Goal: Obtain resource: Download file/media

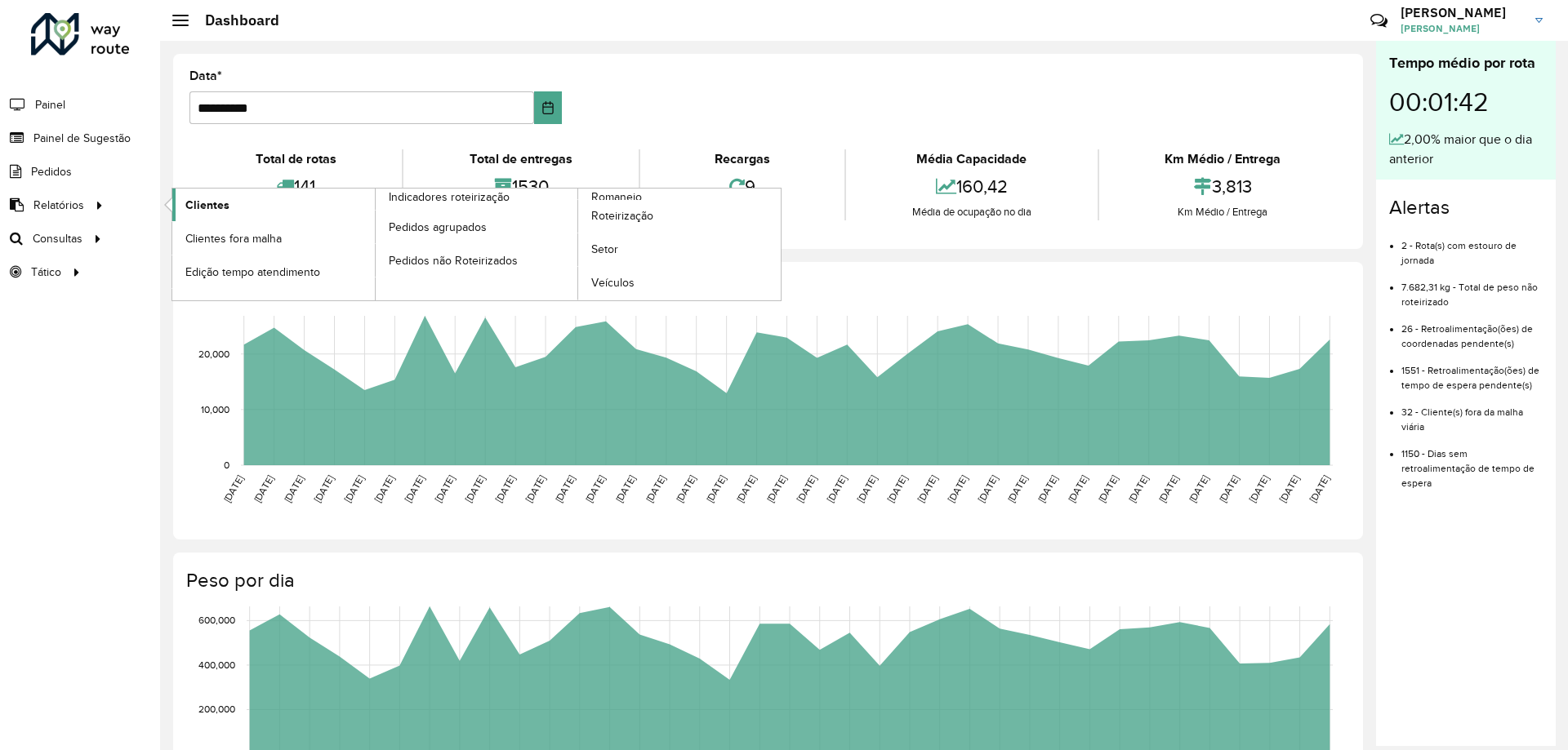
click at [235, 205] on link "Clientes" at bounding box center [273, 205] width 202 height 33
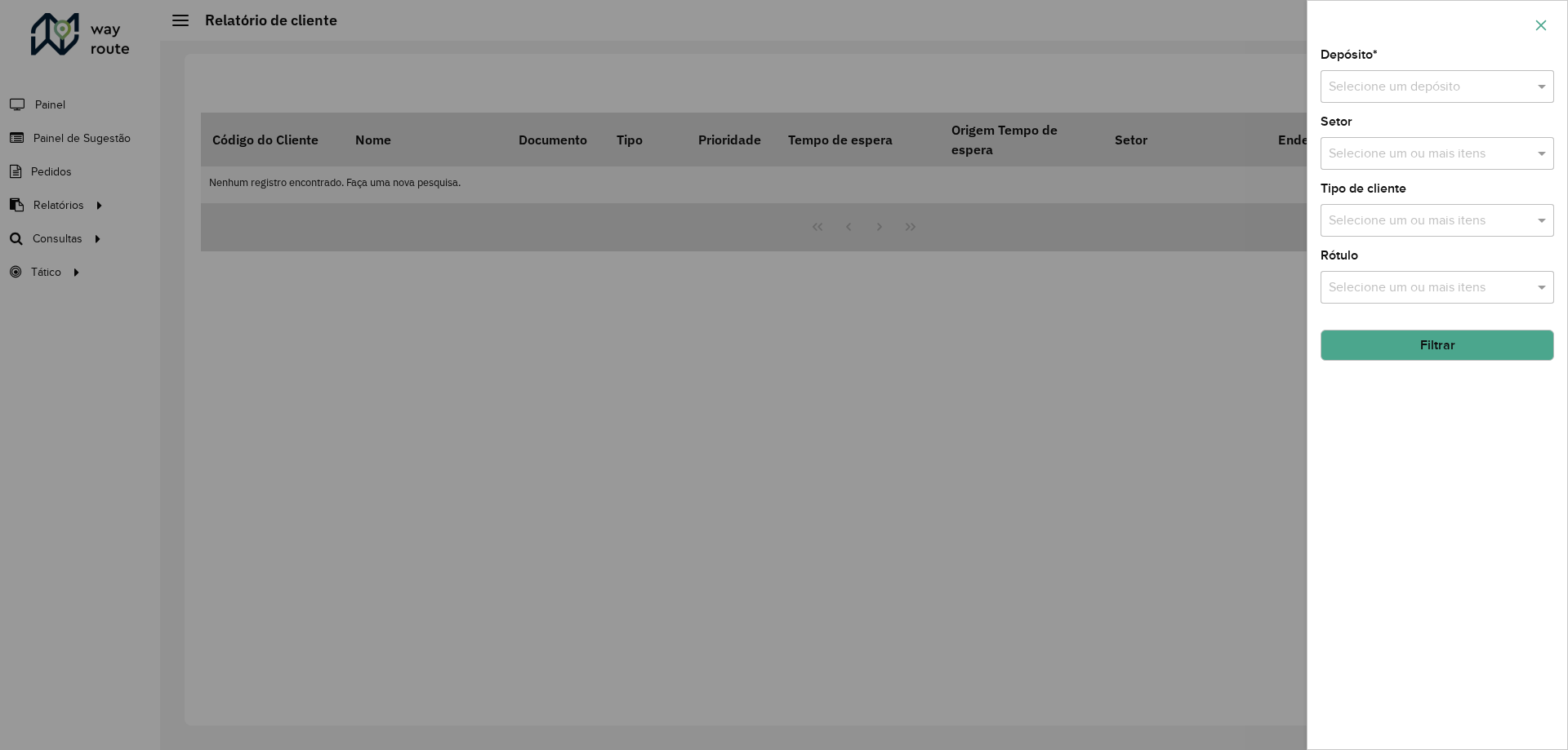
click at [1537, 19] on icon "button" at bounding box center [1540, 24] width 13 height 13
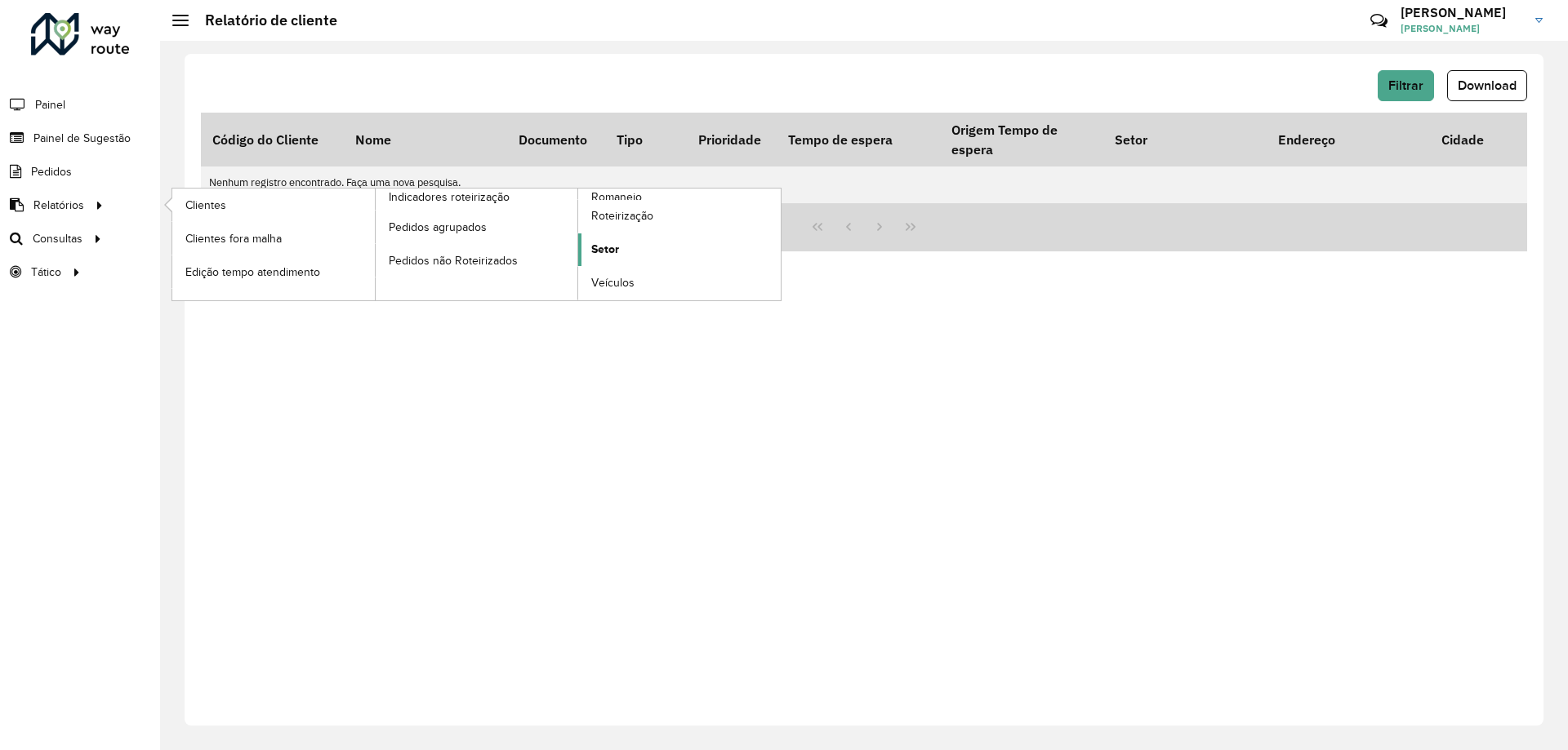
click at [623, 254] on link "Setor" at bounding box center [679, 249] width 202 height 33
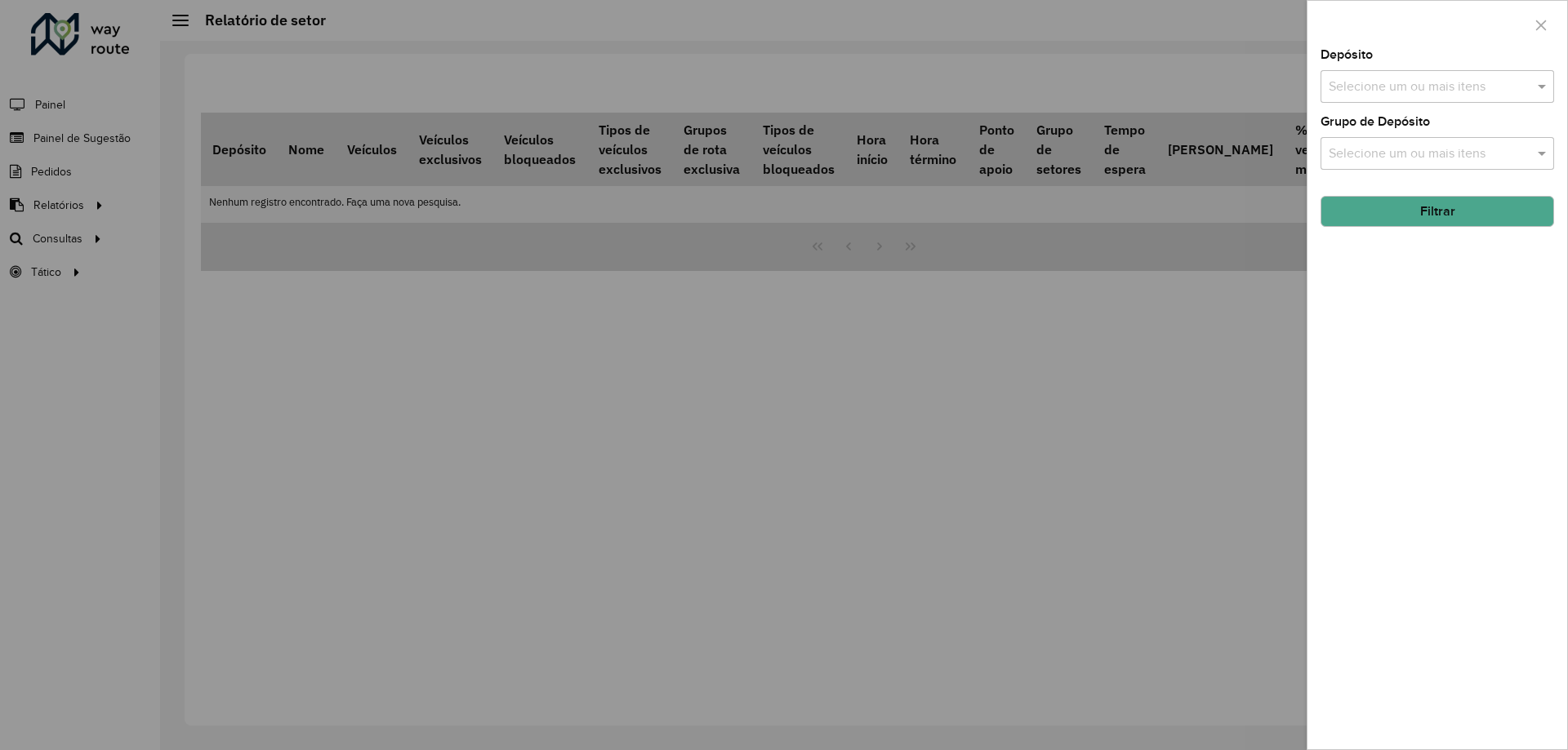
click at [1334, 94] on input "text" at bounding box center [1429, 87] width 209 height 19
click at [1346, 162] on div "CDD [GEOGRAPHIC_DATA]" at bounding box center [1436, 168] width 232 height 28
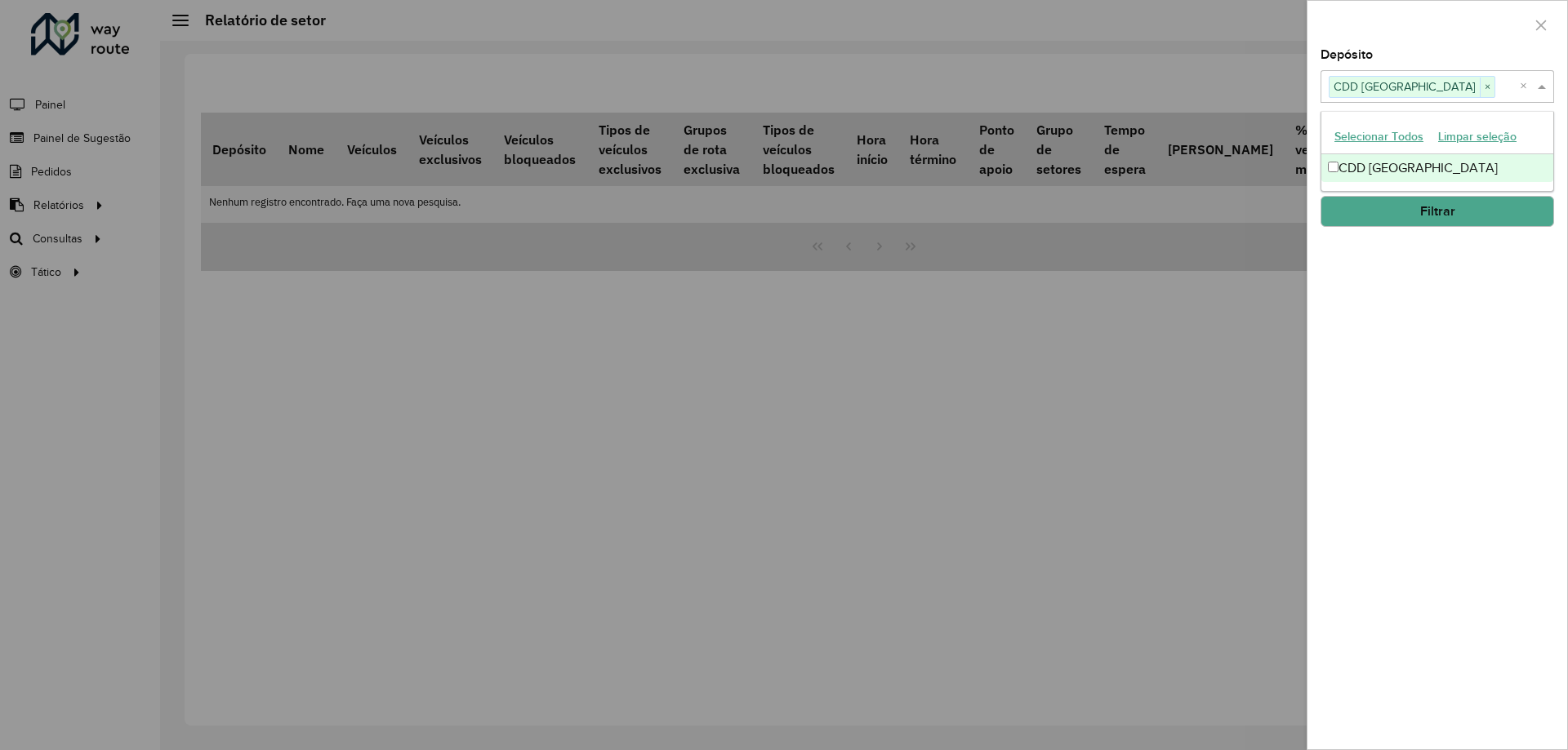
click at [1375, 208] on button "Filtrar" at bounding box center [1436, 211] width 234 height 31
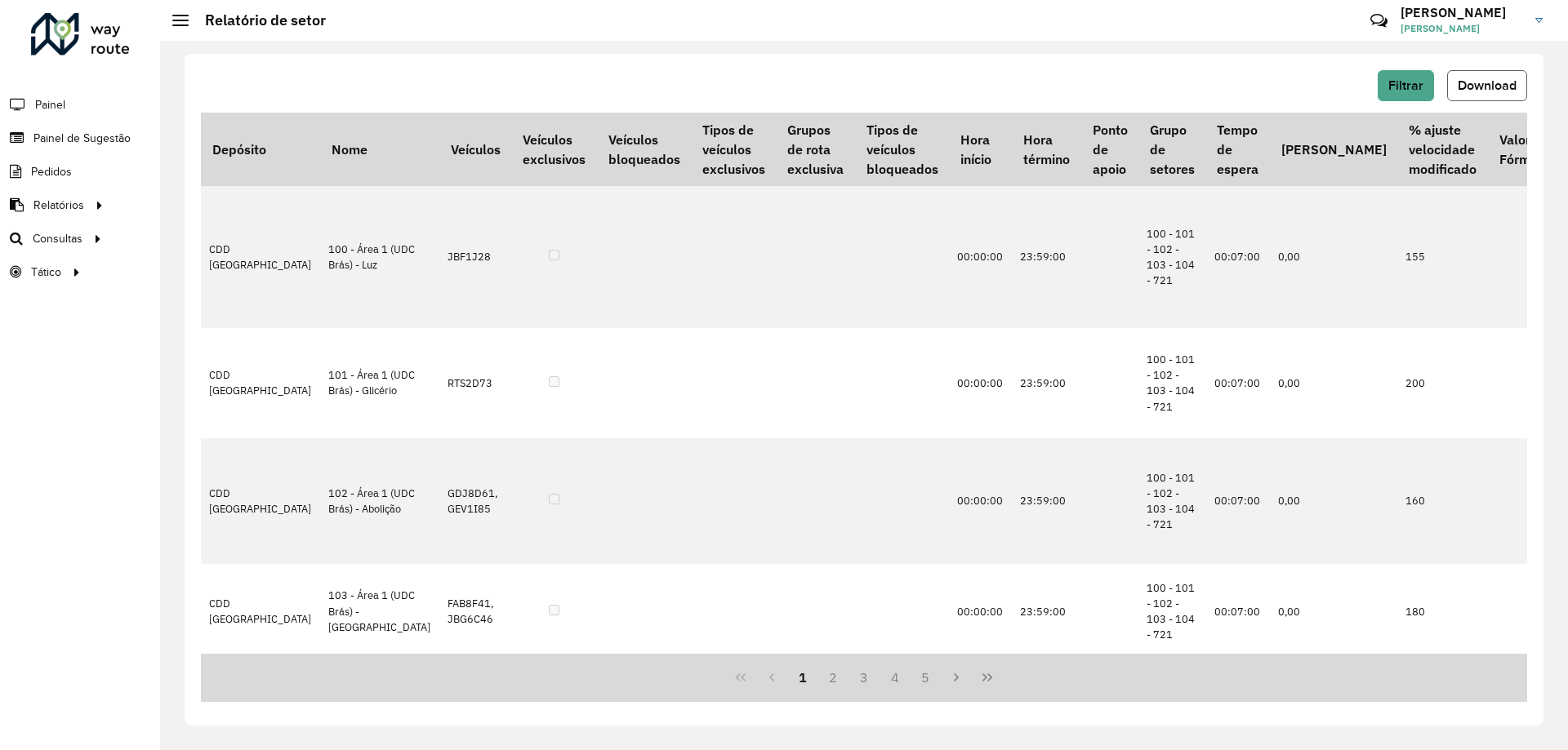
click at [1471, 91] on span "Download" at bounding box center [1487, 85] width 59 height 13
